Goal: Transaction & Acquisition: Purchase product/service

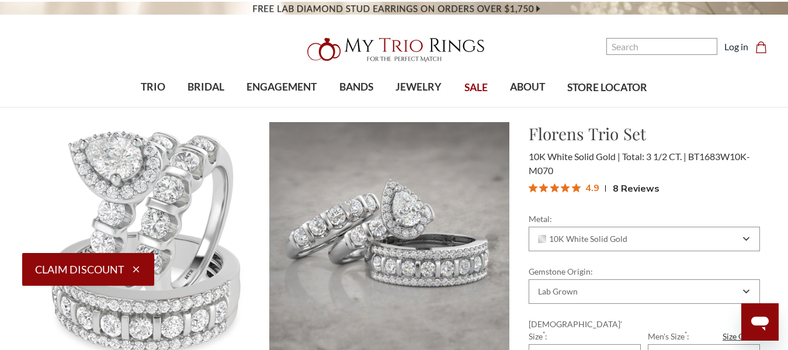
click at [613, 69] on nav "Search Search Search Log in Cart Cart 0" at bounding box center [670, 39] width 221 height 79
click at [408, 50] on img at bounding box center [394, 49] width 187 height 37
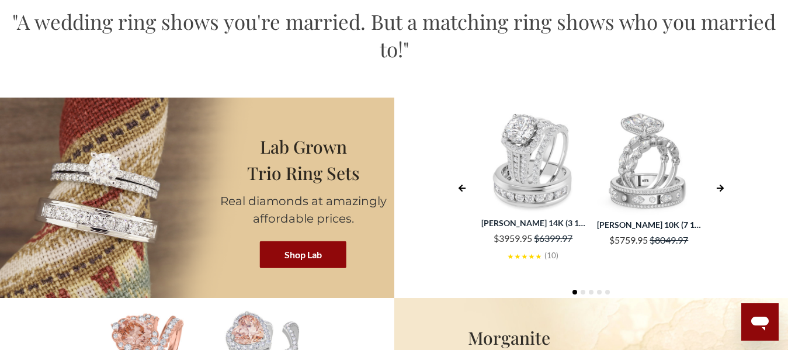
scroll to position [2052, 0]
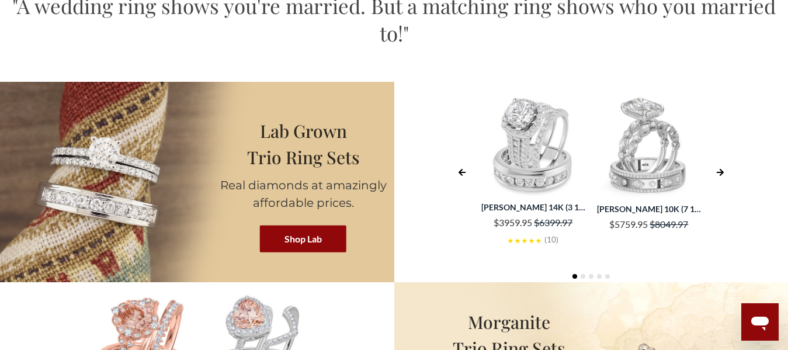
drag, startPoint x: 0, startPoint y: 0, endPoint x: 784, endPoint y: 185, distance: 805.6
click at [784, 185] on html at bounding box center [394, 203] width 788 height 4510
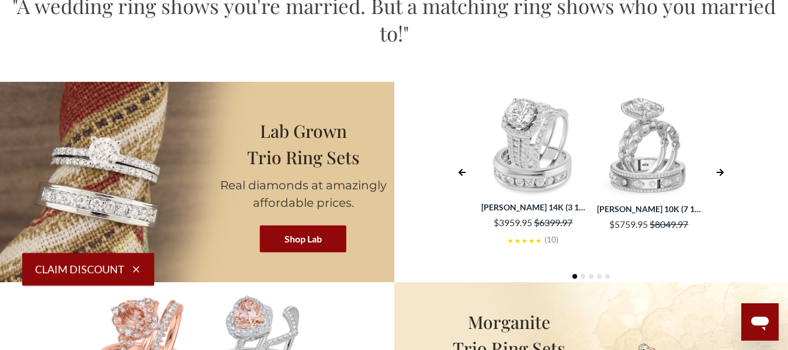
click at [657, 170] on img at bounding box center [649, 147] width 104 height 104
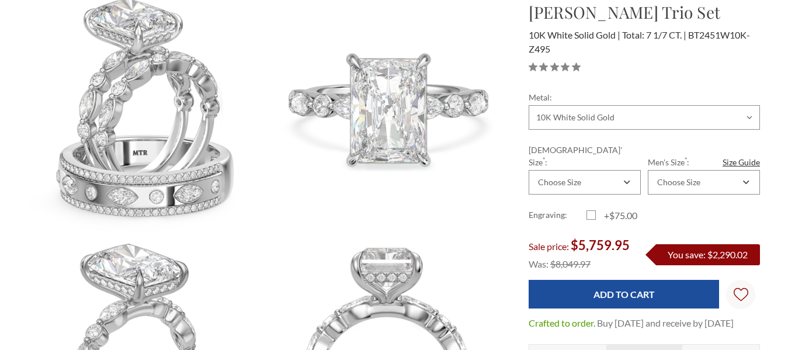
click at [500, 260] on img at bounding box center [388, 352] width 239 height 239
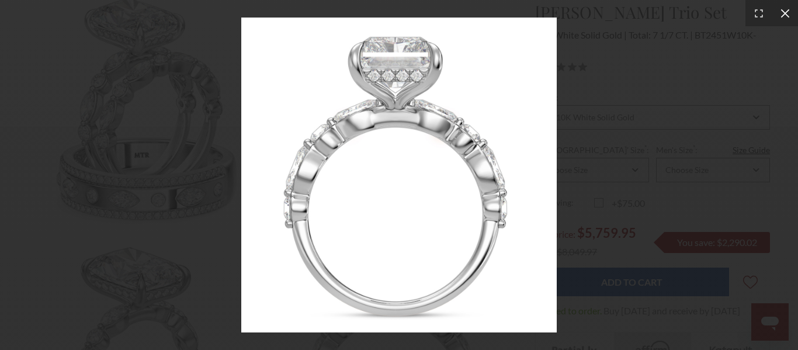
click at [786, 15] on icon at bounding box center [784, 13] width 9 height 9
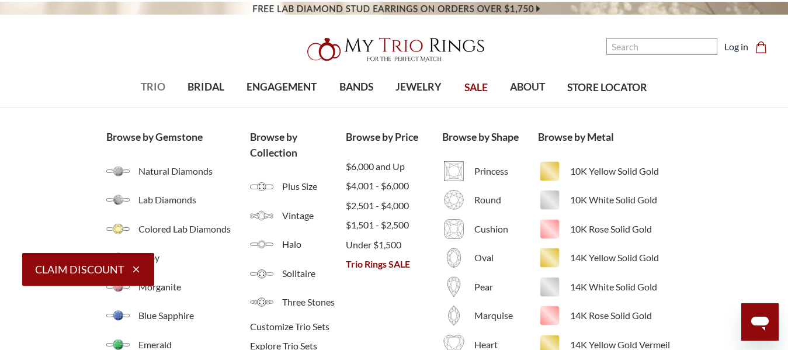
click at [141, 88] on span "TRIO" at bounding box center [153, 86] width 25 height 15
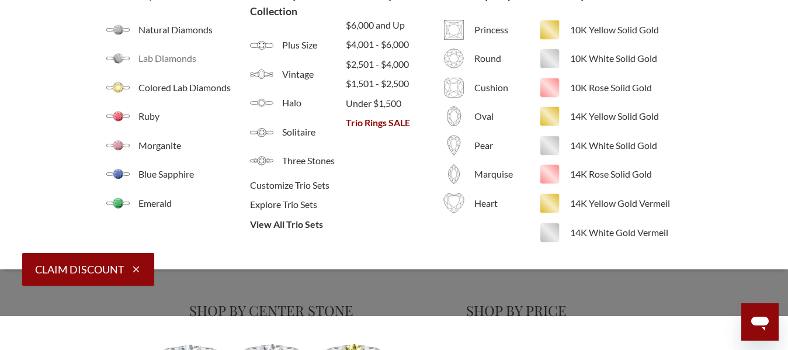
scroll to position [142, 0]
click at [557, 47] on img at bounding box center [549, 57] width 23 height 23
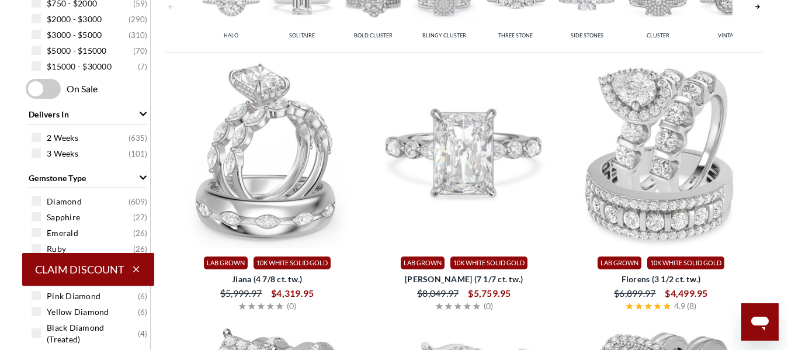
scroll to position [509, 0]
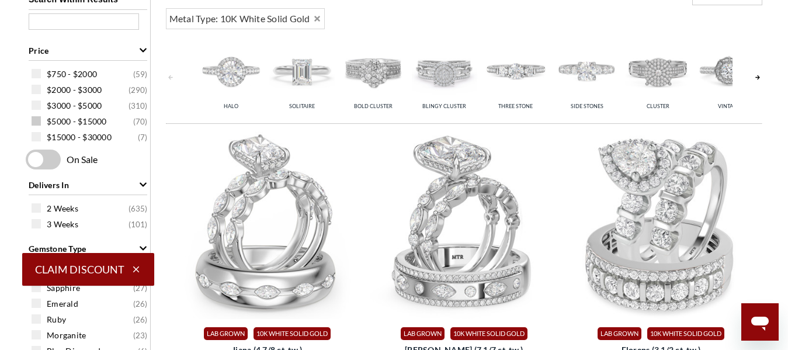
click at [75, 118] on span "$5000 - $15000" at bounding box center [77, 122] width 60 height 12
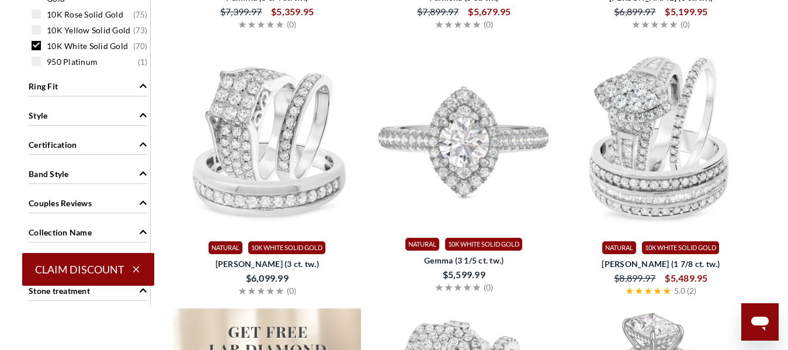
scroll to position [1125, 0]
click at [485, 168] on img at bounding box center [463, 134] width 187 height 187
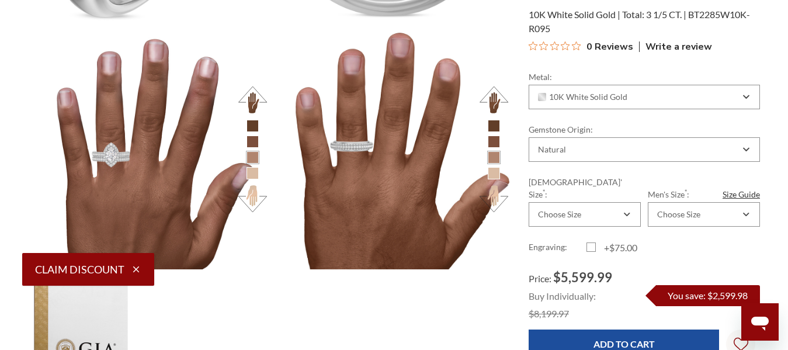
scroll to position [1297, 0]
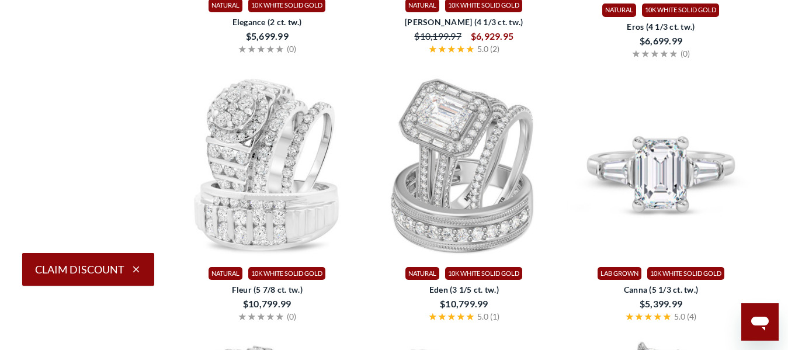
scroll to position [3002, 0]
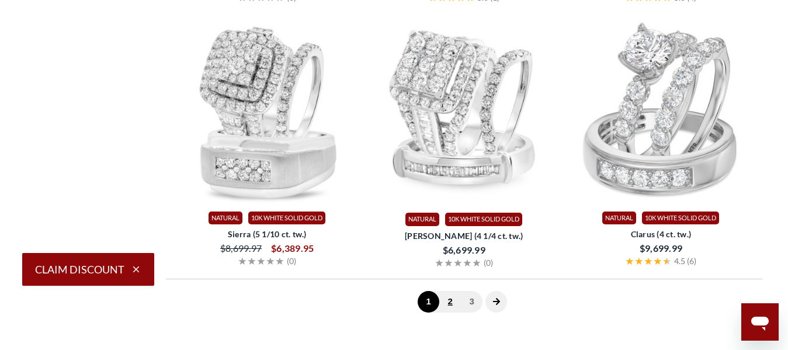
click at [450, 298] on link "2" at bounding box center [450, 302] width 22 height 22
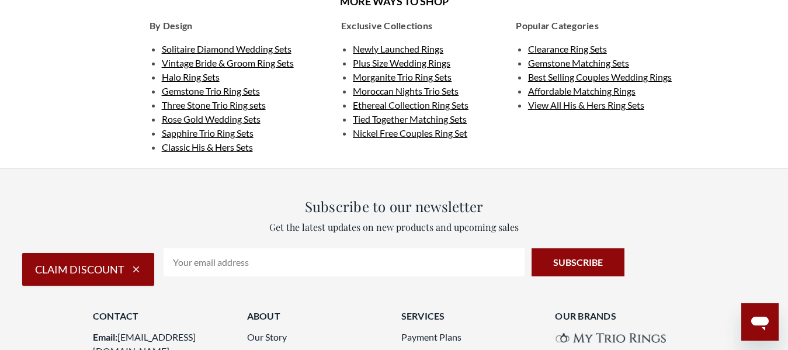
scroll to position [2981, 0]
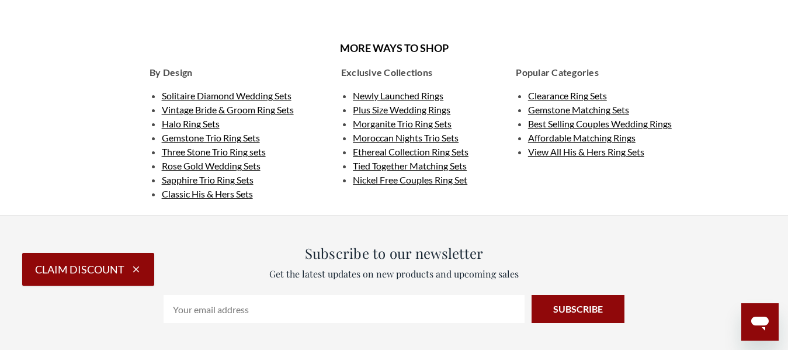
scroll to position [1931, 0]
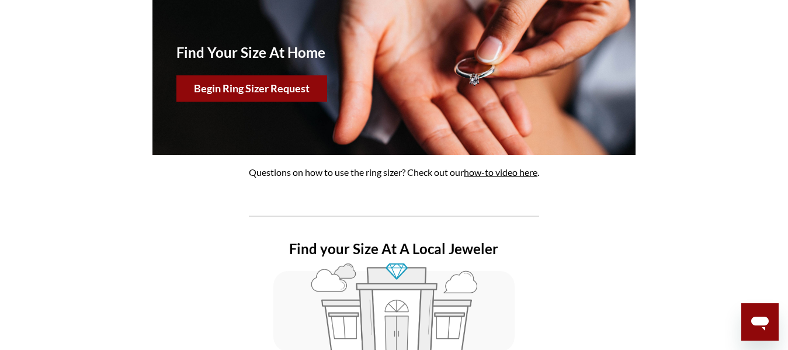
click at [255, 96] on button "Begin Ring Sizer Request" at bounding box center [251, 88] width 151 height 26
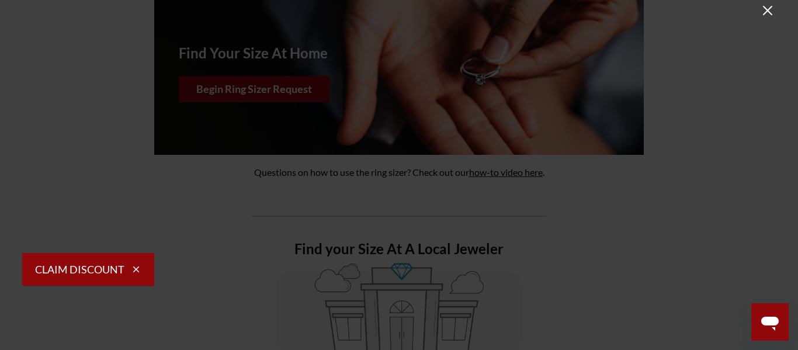
click at [764, 12] on icon "Close" at bounding box center [767, 11] width 14 height 14
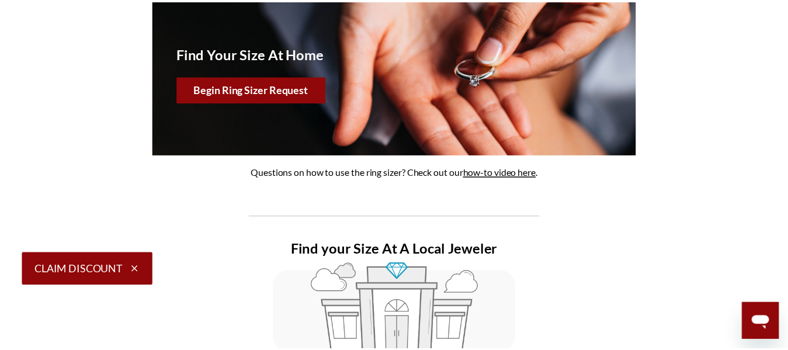
scroll to position [598, 0]
